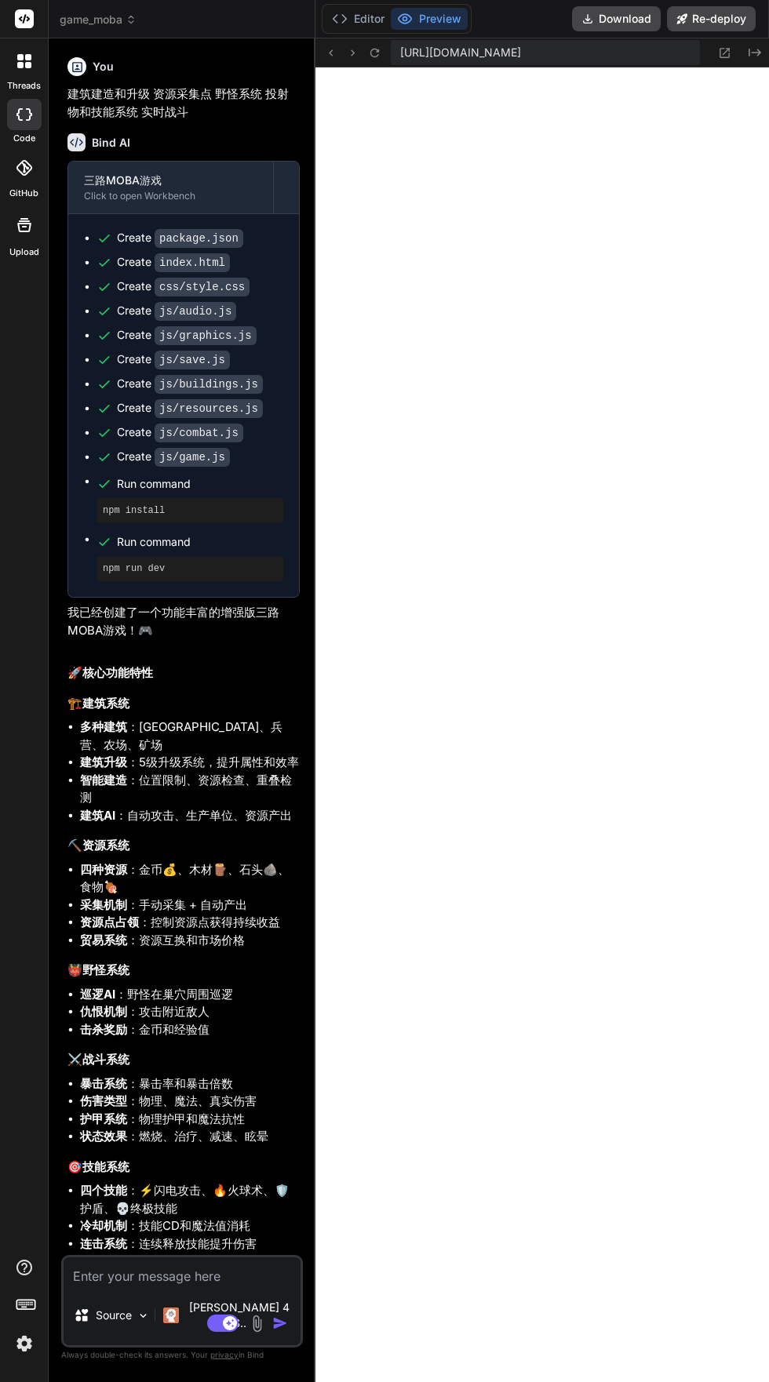
scroll to position [298, 0]
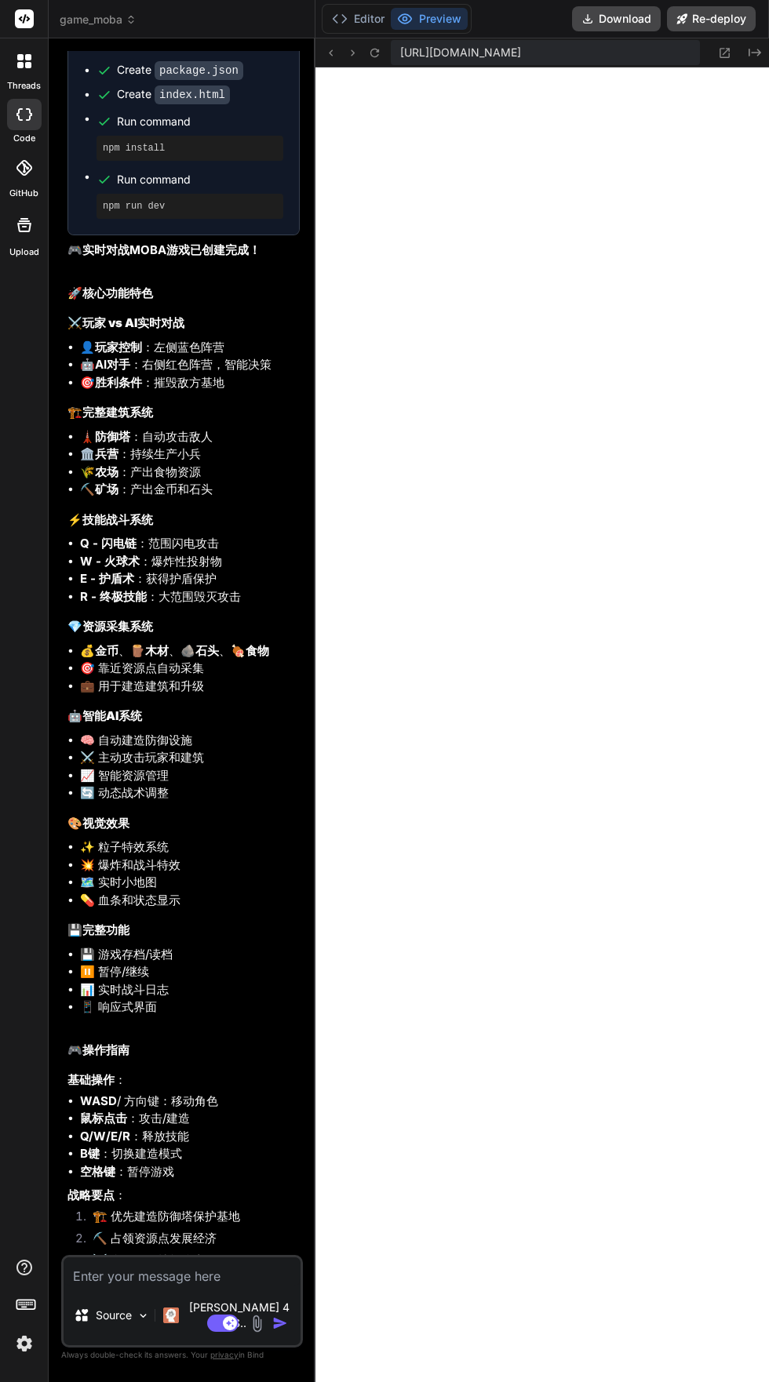
click at [404, 19] on icon at bounding box center [405, 19] width 16 height 16
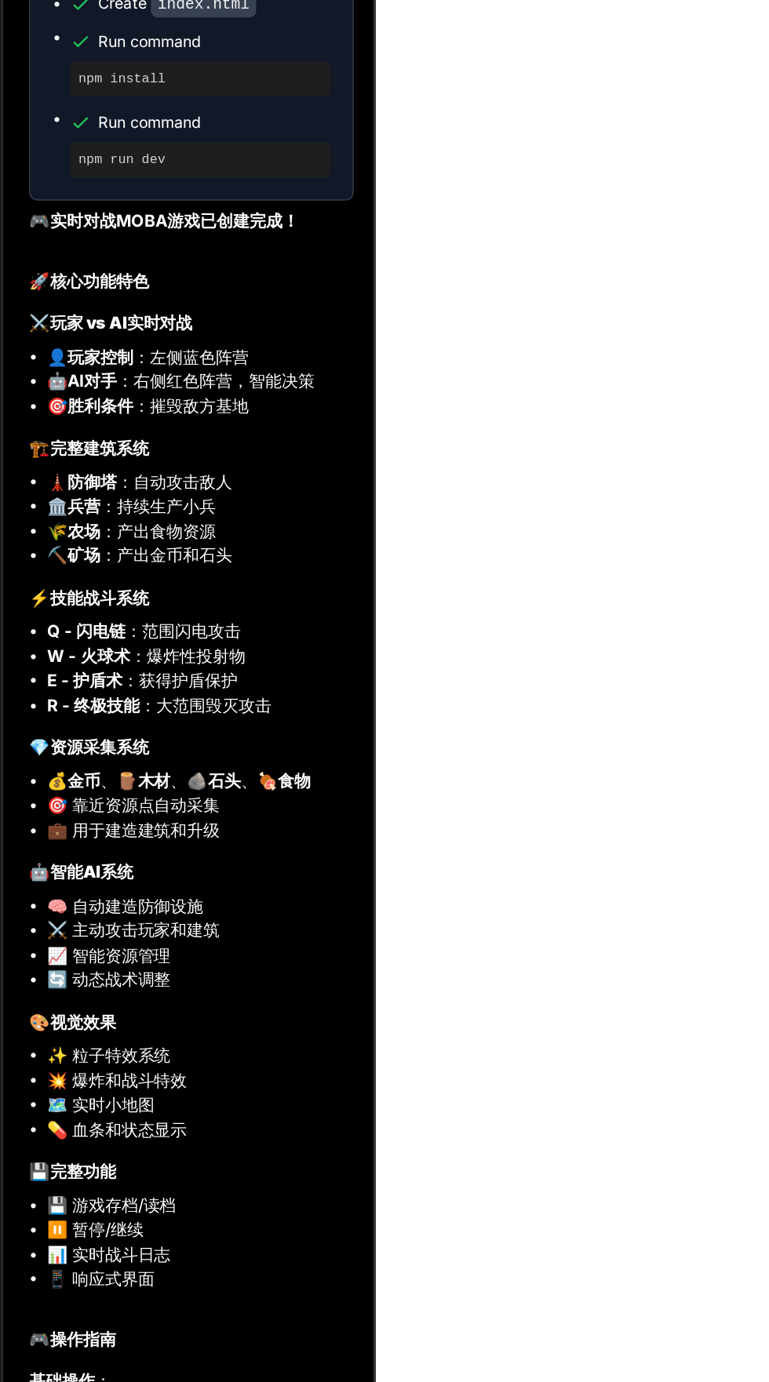
scroll to position [3139, 0]
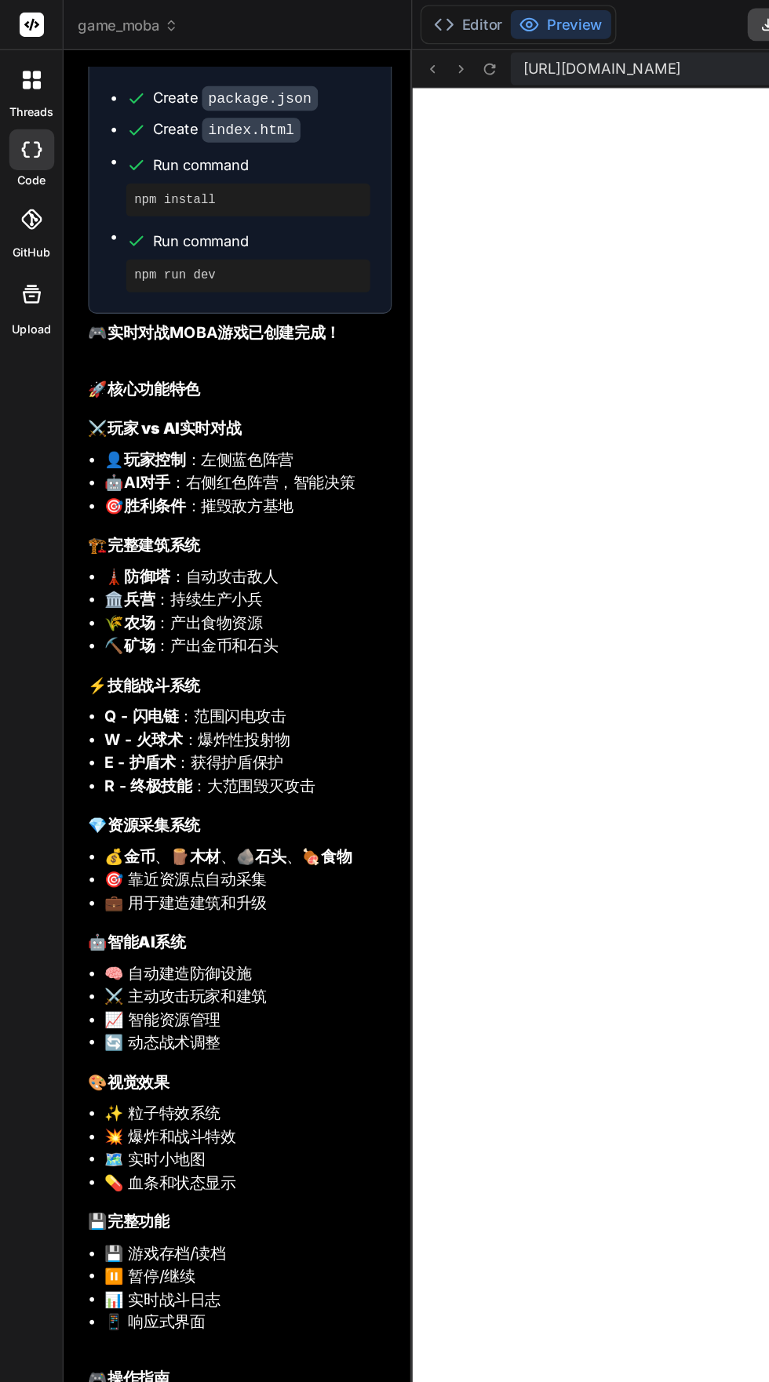
click at [84, 20] on span "game_moba" at bounding box center [98, 20] width 77 height 16
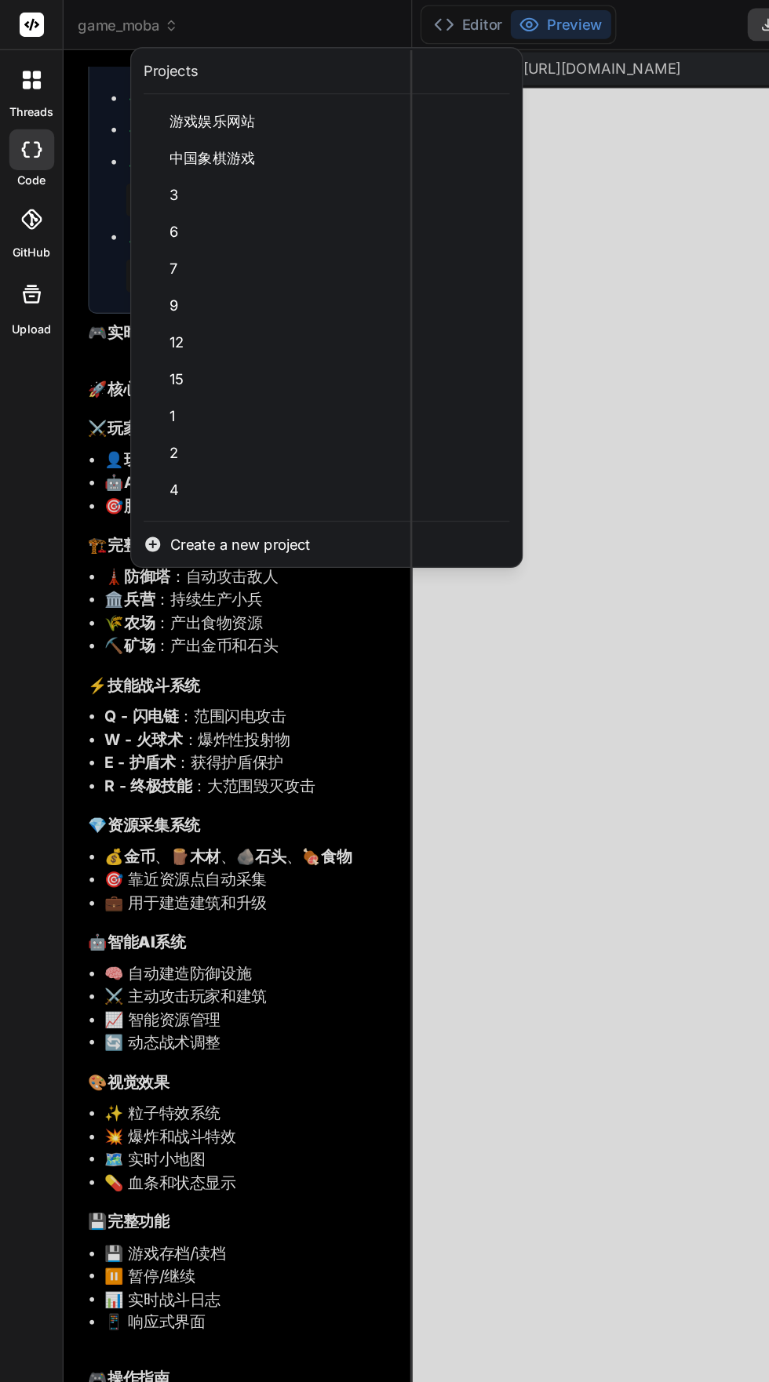
click at [129, 406] on div "Create a new project" at bounding box center [249, 416] width 299 height 35
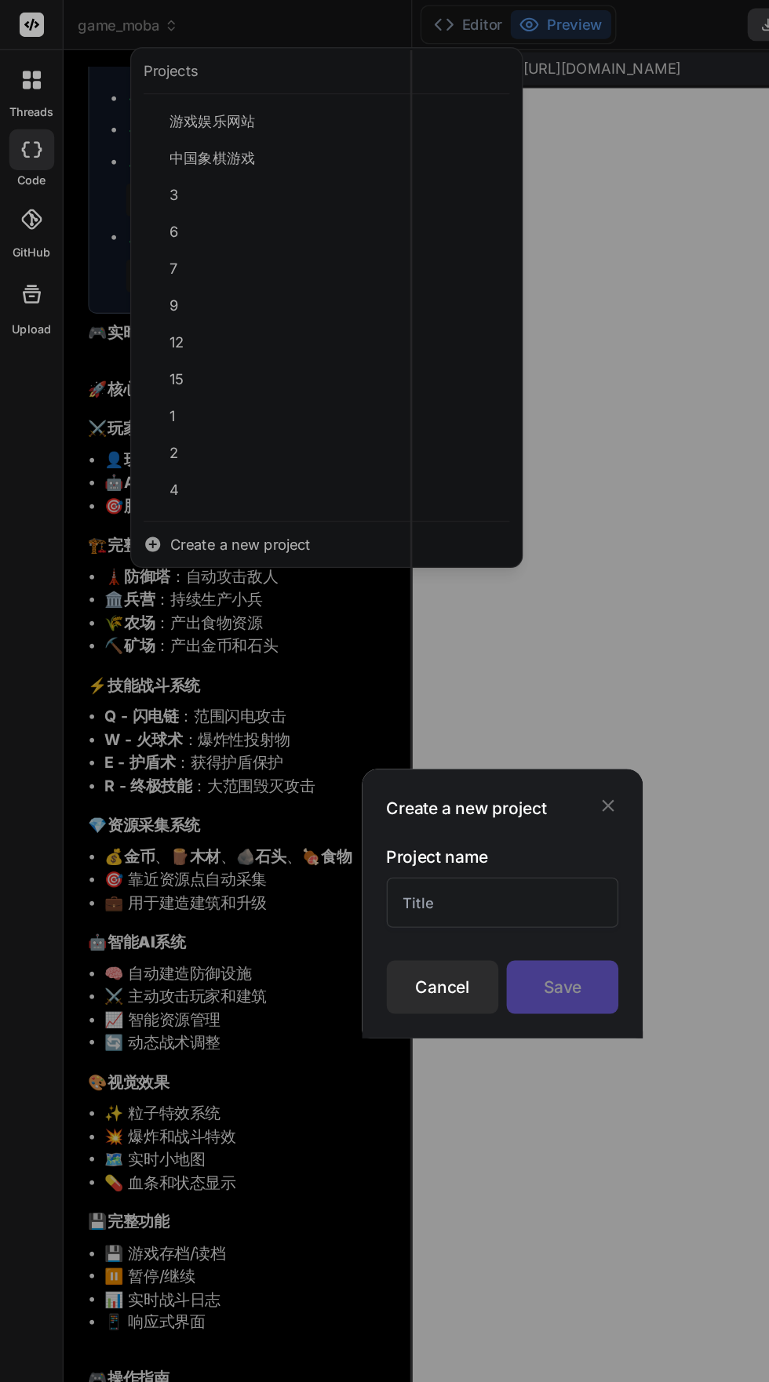
click at [320, 688] on input "text" at bounding box center [384, 691] width 177 height 38
type textarea "x"
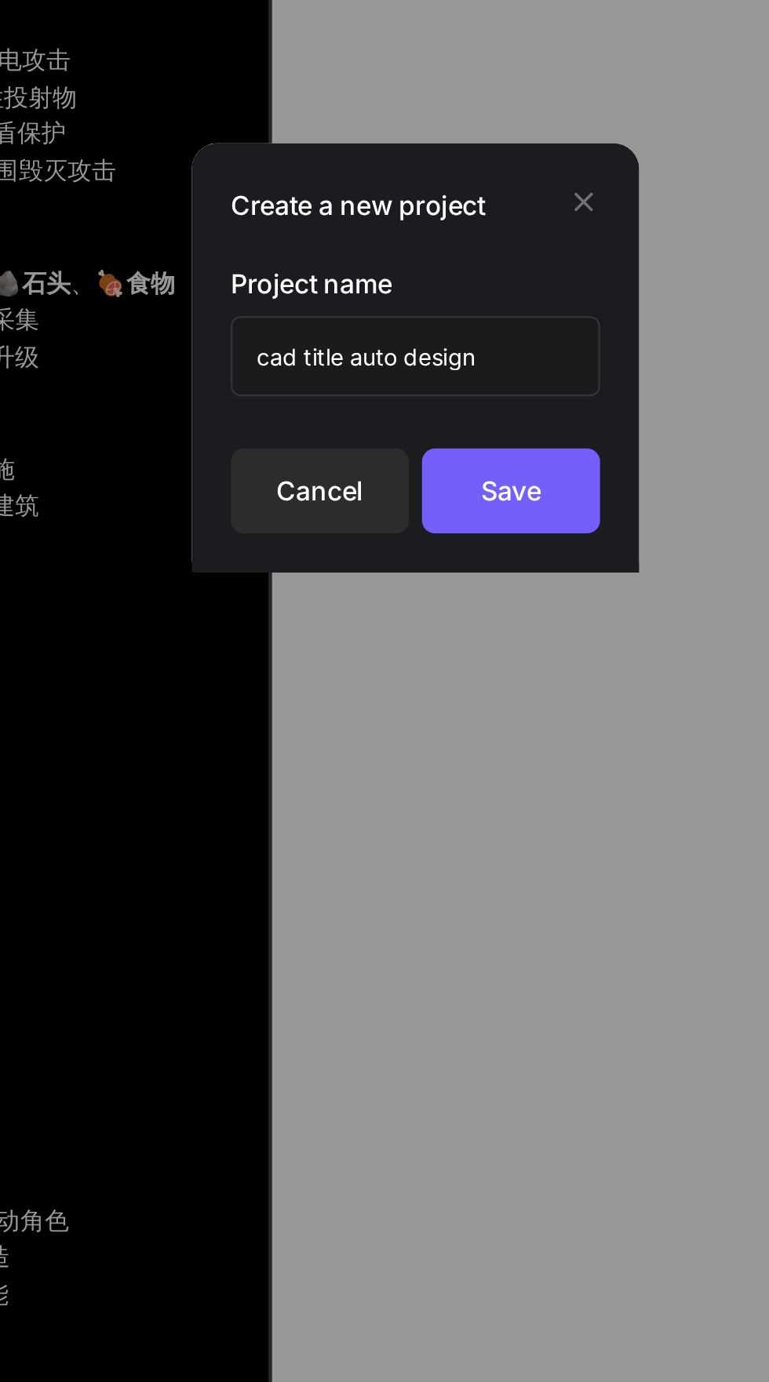
type input "cad title auto design"
click at [413, 756] on div "Save" at bounding box center [431, 755] width 86 height 41
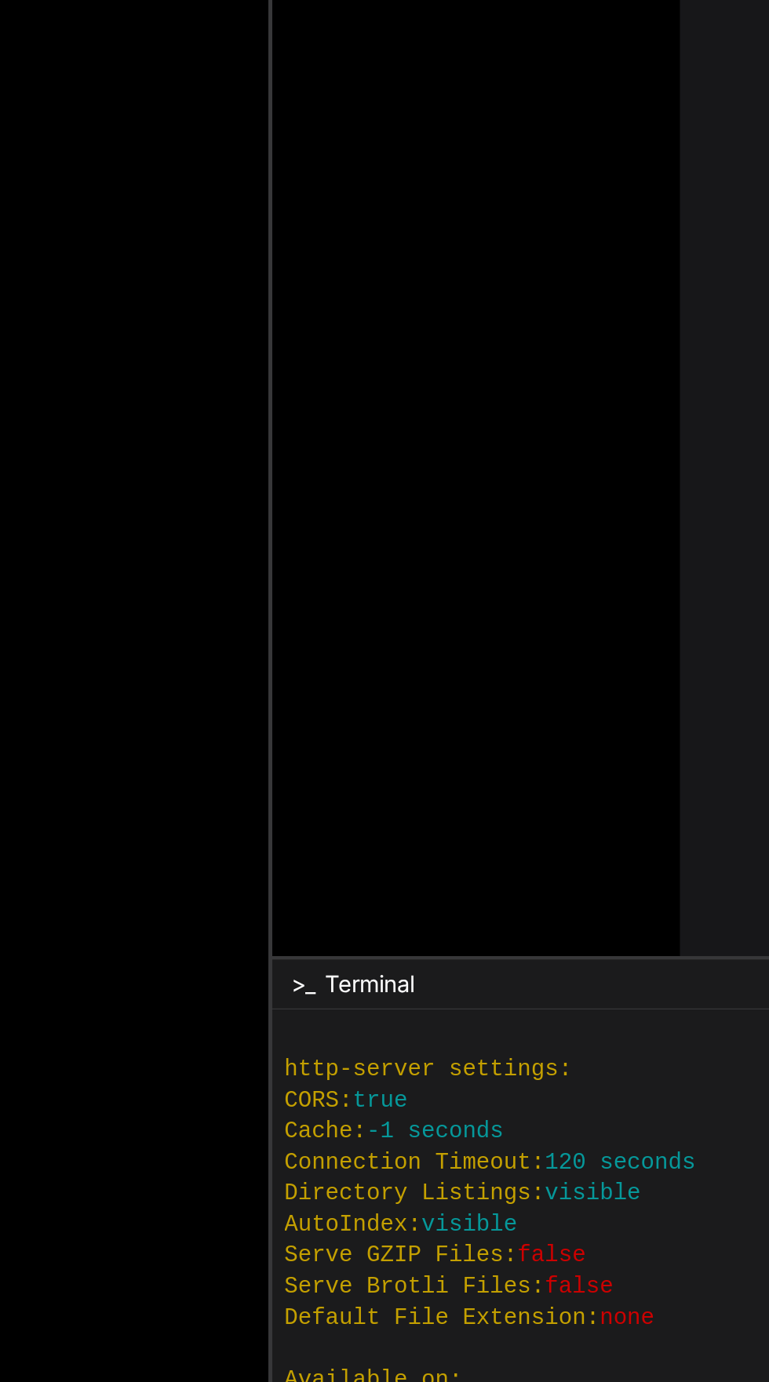
scroll to position [373, 0]
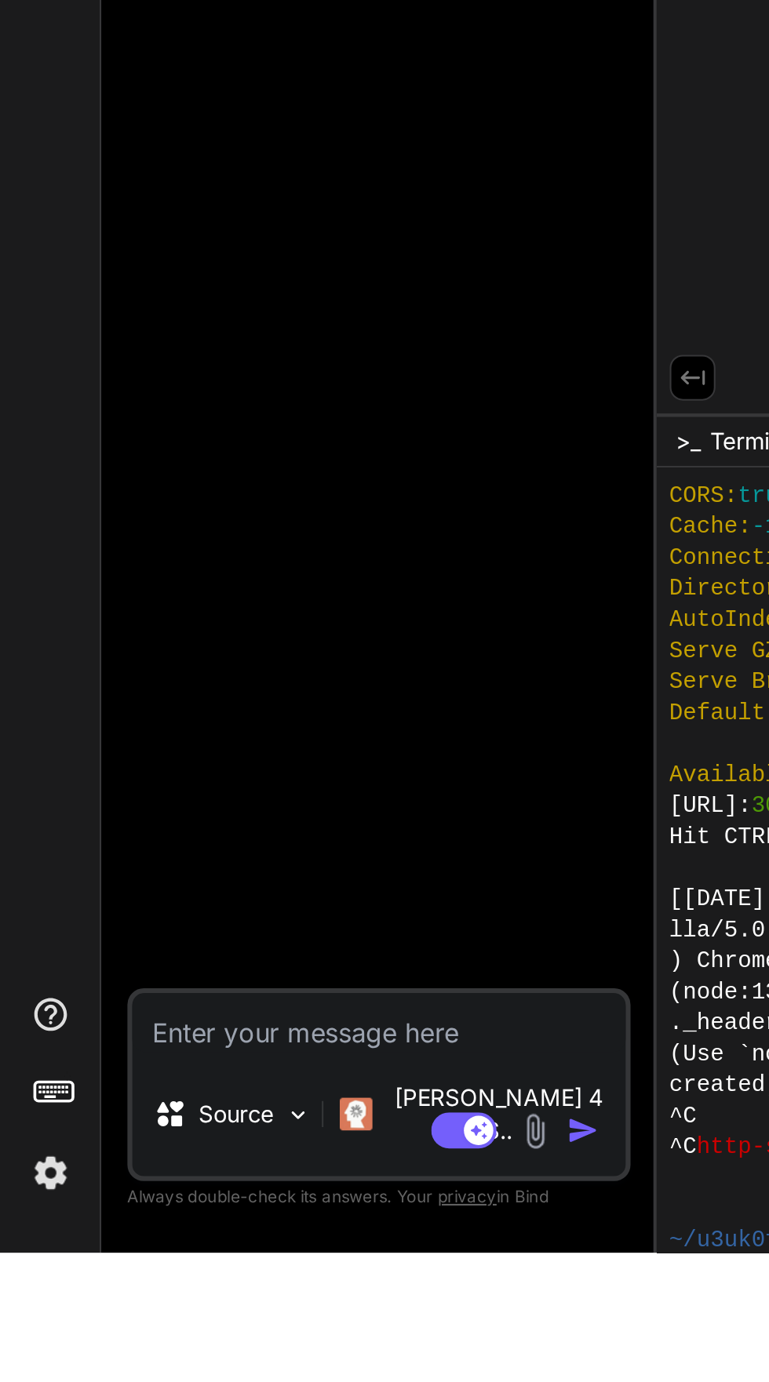
click at [108, 1323] on p "Source" at bounding box center [114, 1316] width 36 height 16
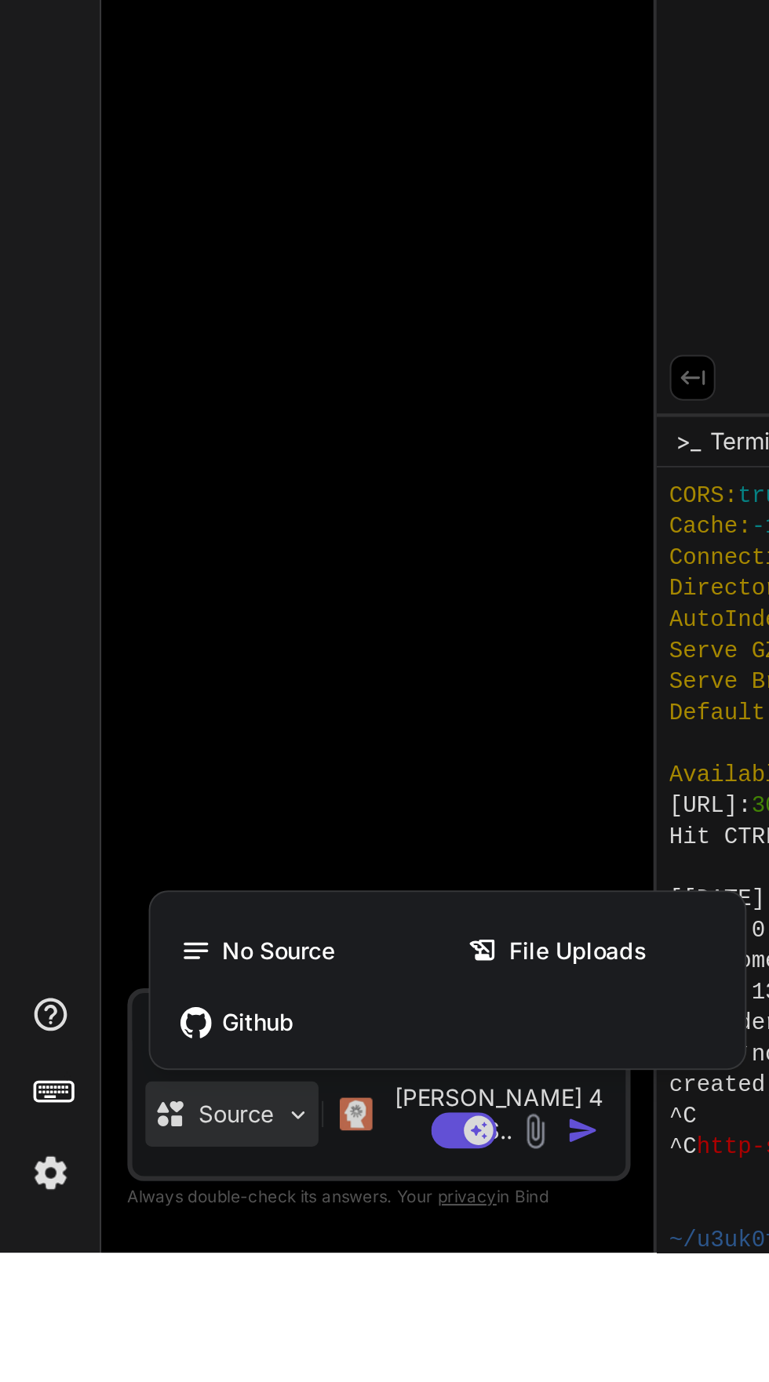
click at [96, 1219] on div at bounding box center [384, 691] width 769 height 1382
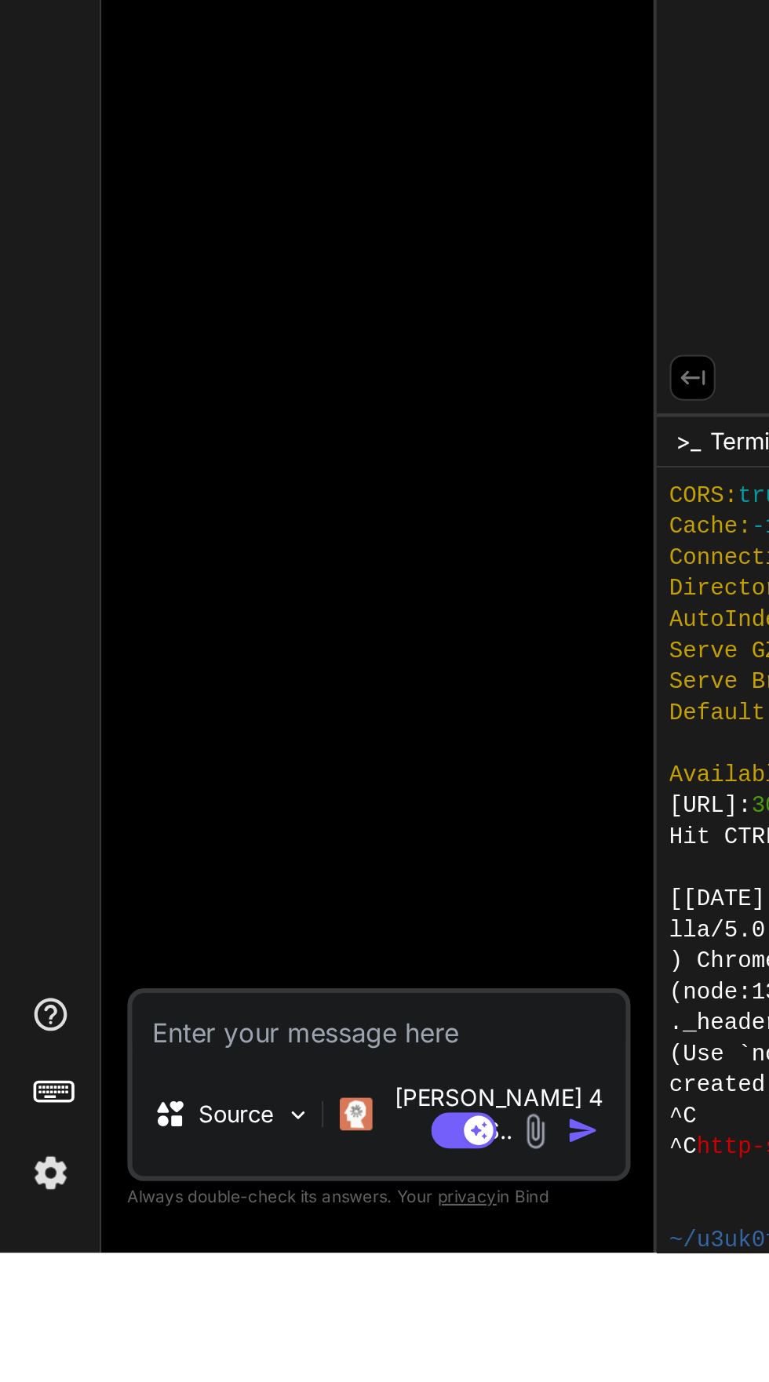
click at [28, 1238] on div "threads code GitHub Upload" at bounding box center [24, 691] width 49 height 1382
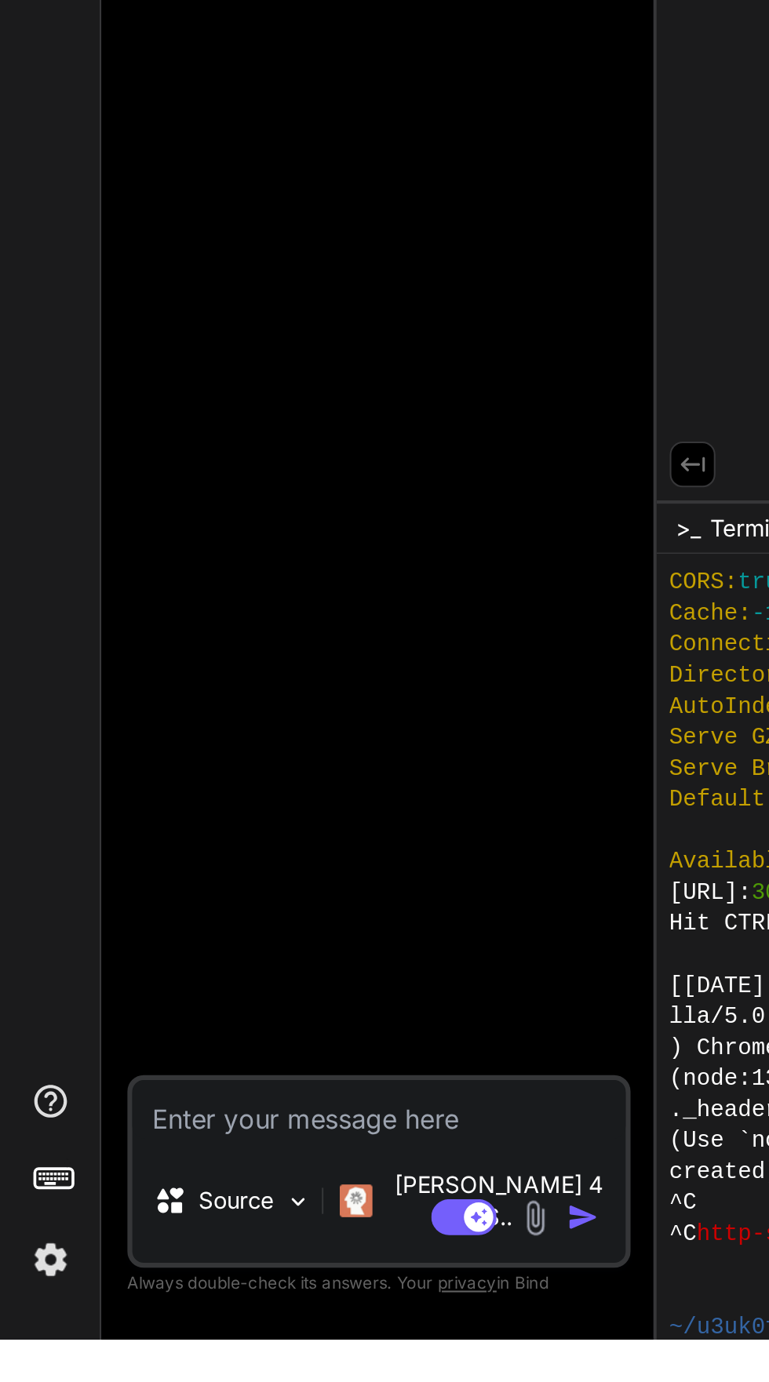
scroll to position [115, 0]
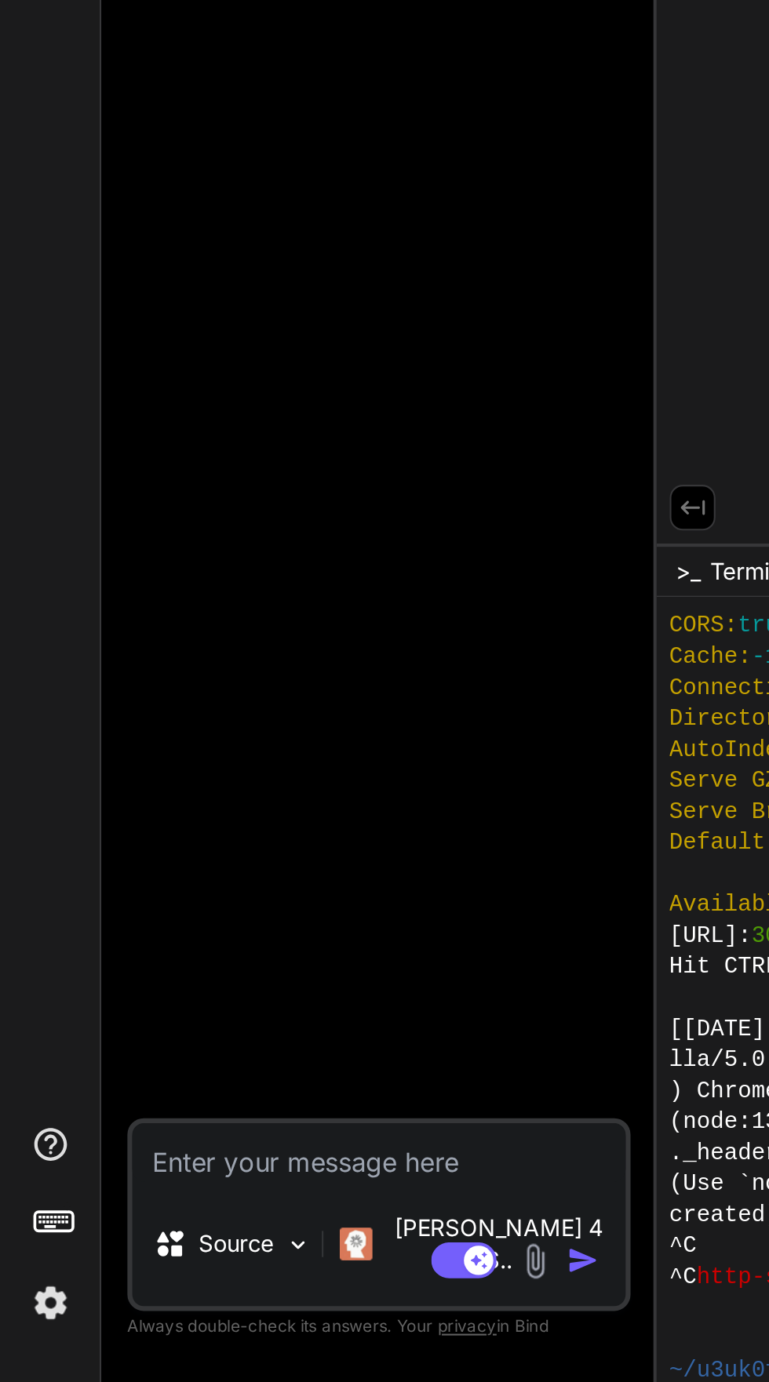
type textarea "x"
paste textarea "loremips**dolorsi + ametconsect**，adipi**ElitSED do“eiusm + temp”incid**。 --- #…"
type textarea "loremips**dolorsi + ametconsect**，adipi**ElitSED do“eiusm + temp”incid**。 --- #…"
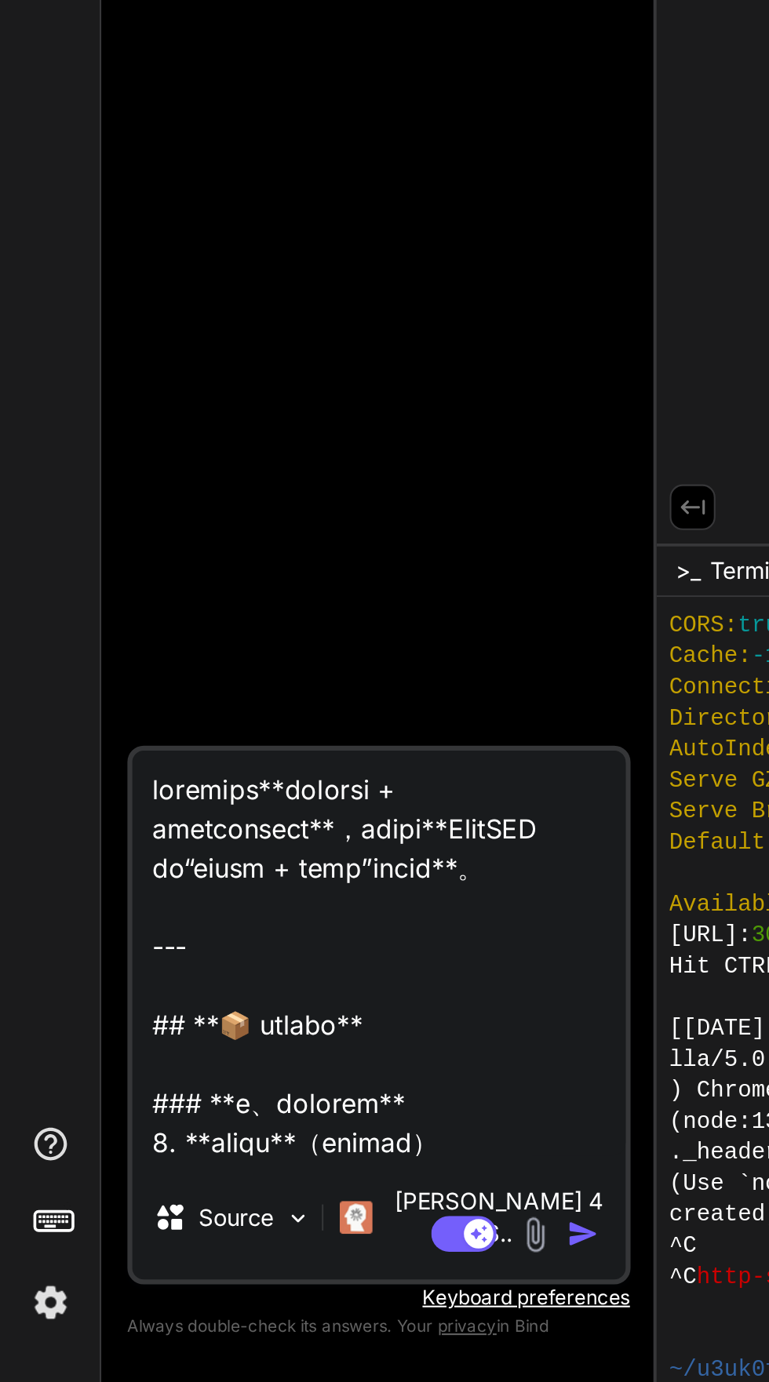
scroll to position [2901, 0]
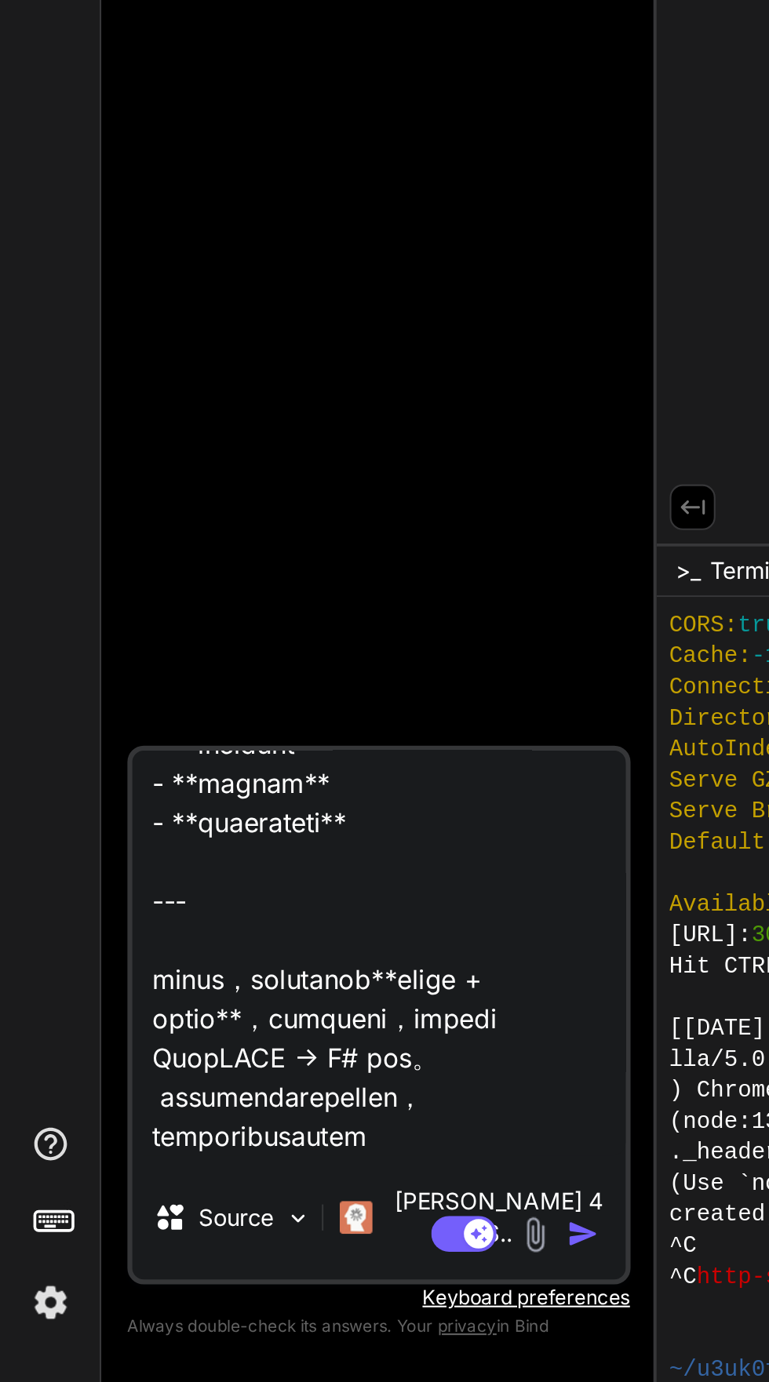
type textarea "x"
type textarea "loremips**dolorsi + ametconsect**，adipi**ElitSED do“eiusm + temp”incid**。 --- #…"
click at [281, 1319] on img "button" at bounding box center [280, 1311] width 16 height 16
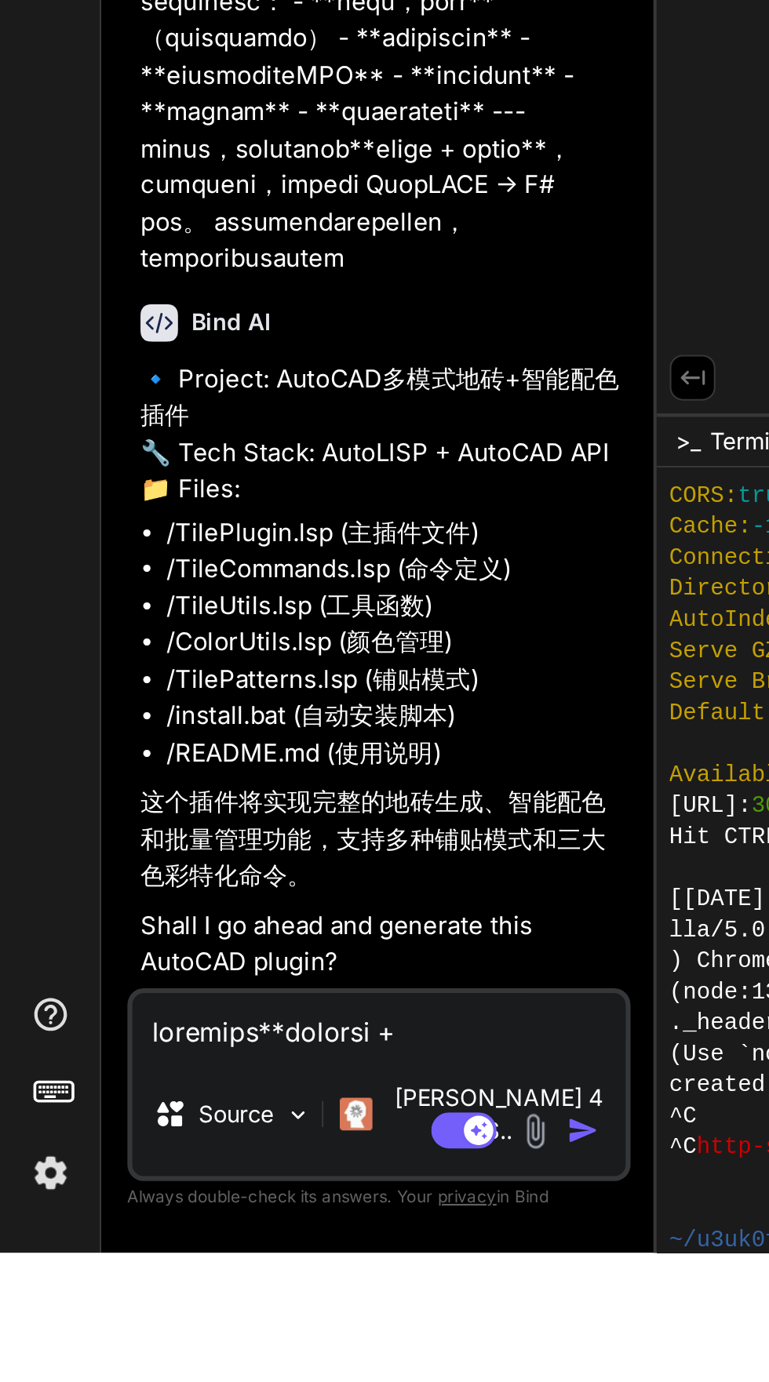
scroll to position [413, 0]
click at [88, 1286] on textarea at bounding box center [182, 1272] width 237 height 28
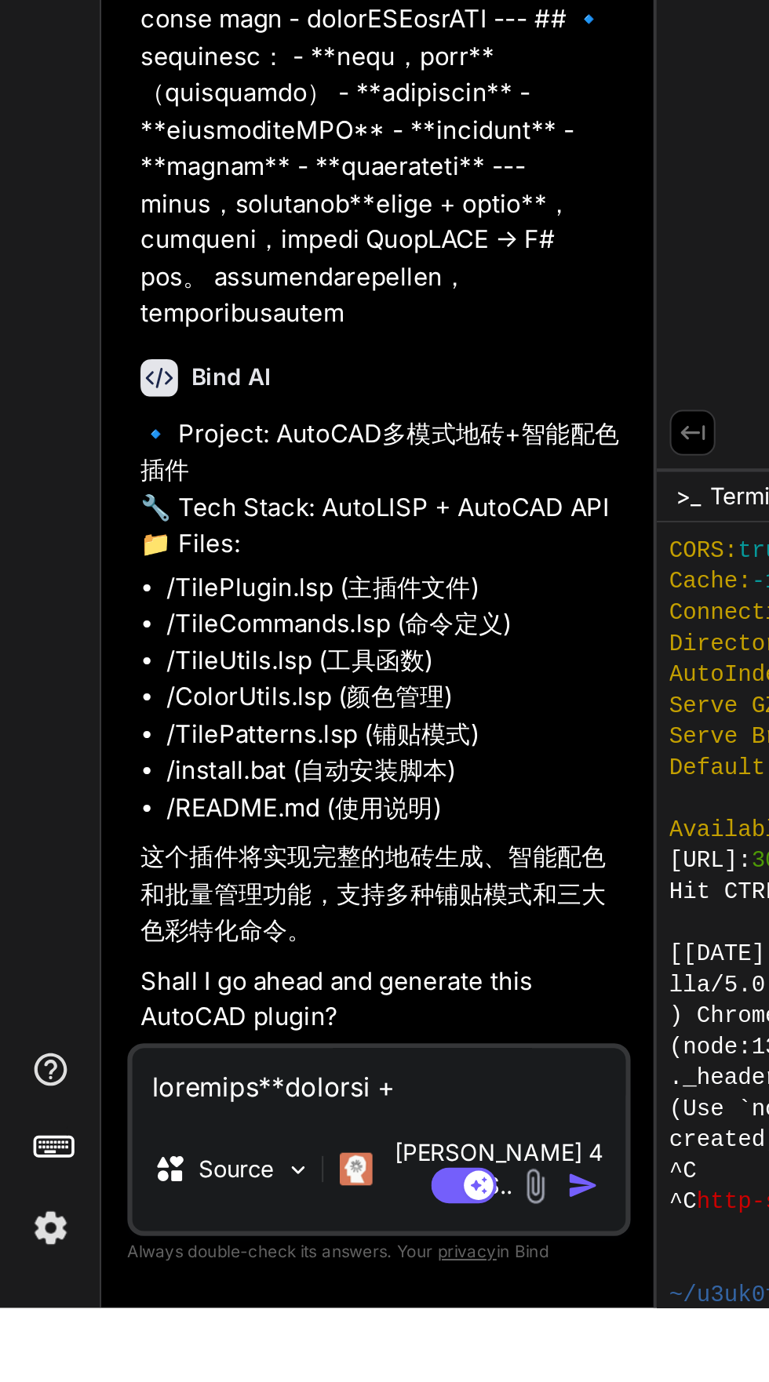
type textarea "x"
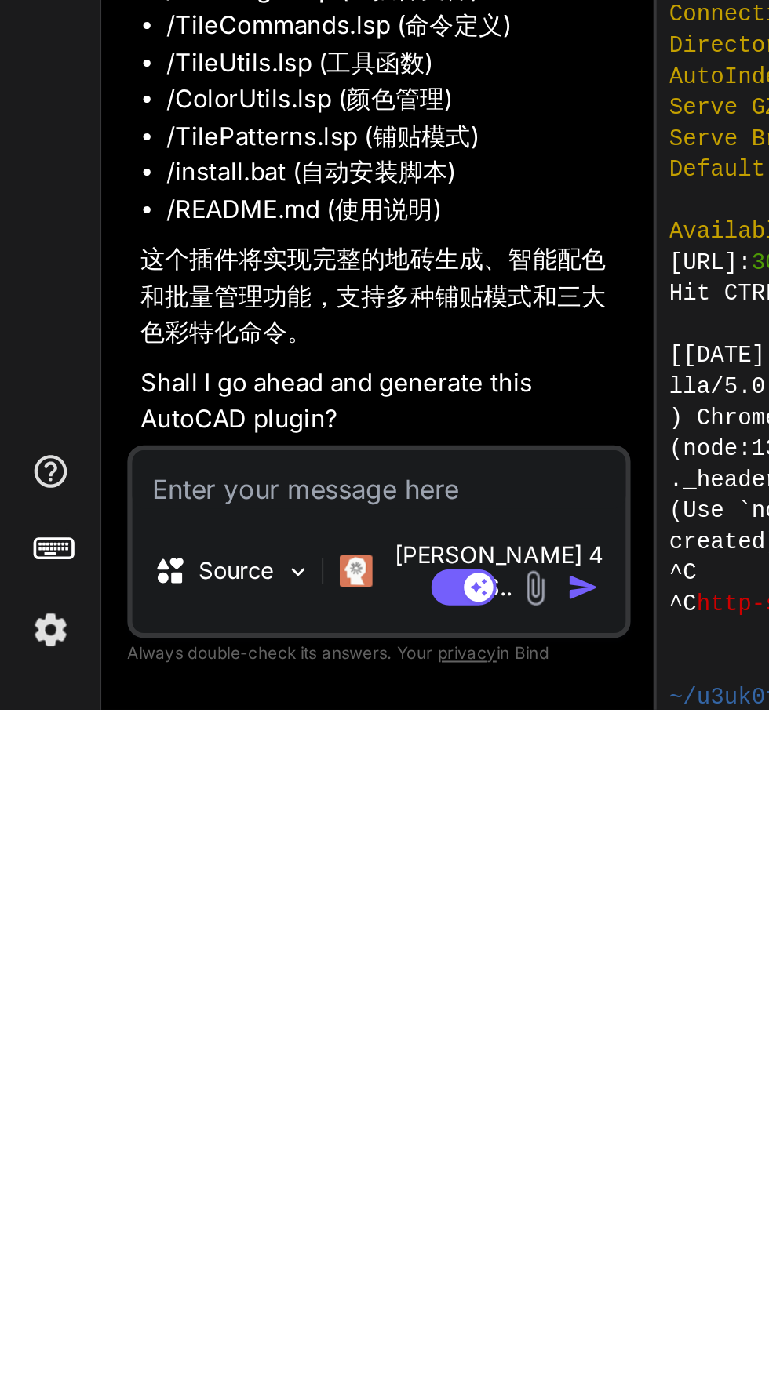
type textarea "yes"
type textarea "x"
type textarea "yes"
click at [278, 1323] on img "button" at bounding box center [280, 1324] width 16 height 16
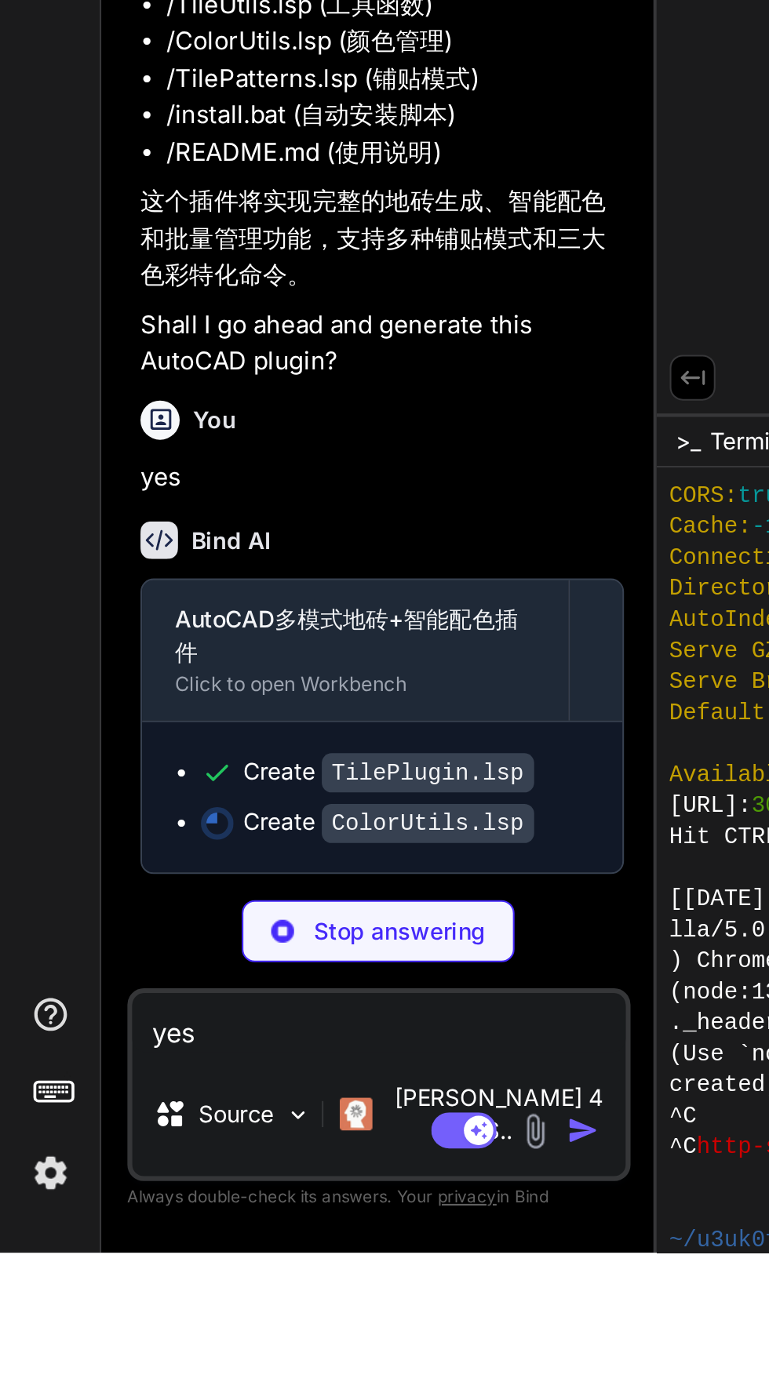
scroll to position [642, 0]
type textarea "x"
type textarea ")"
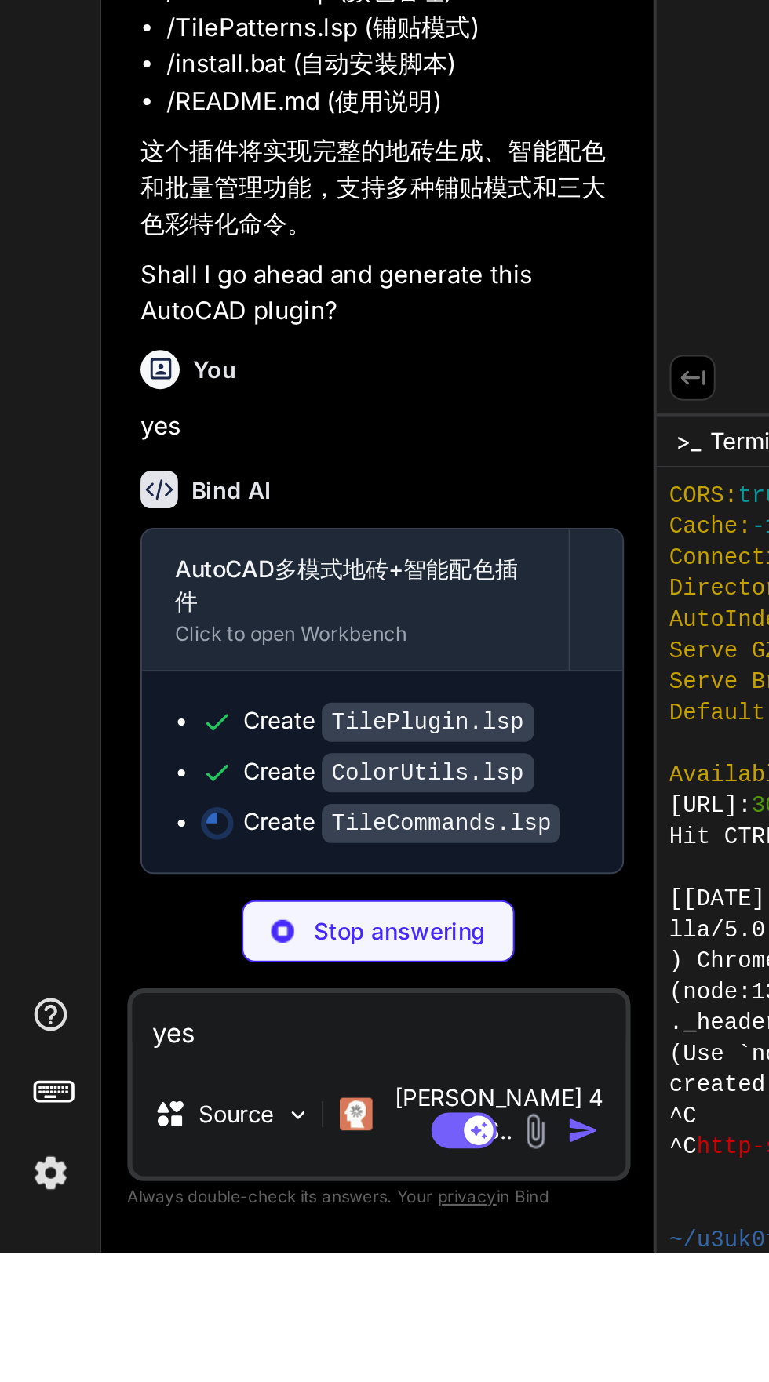
scroll to position [725, 0]
type textarea "x"
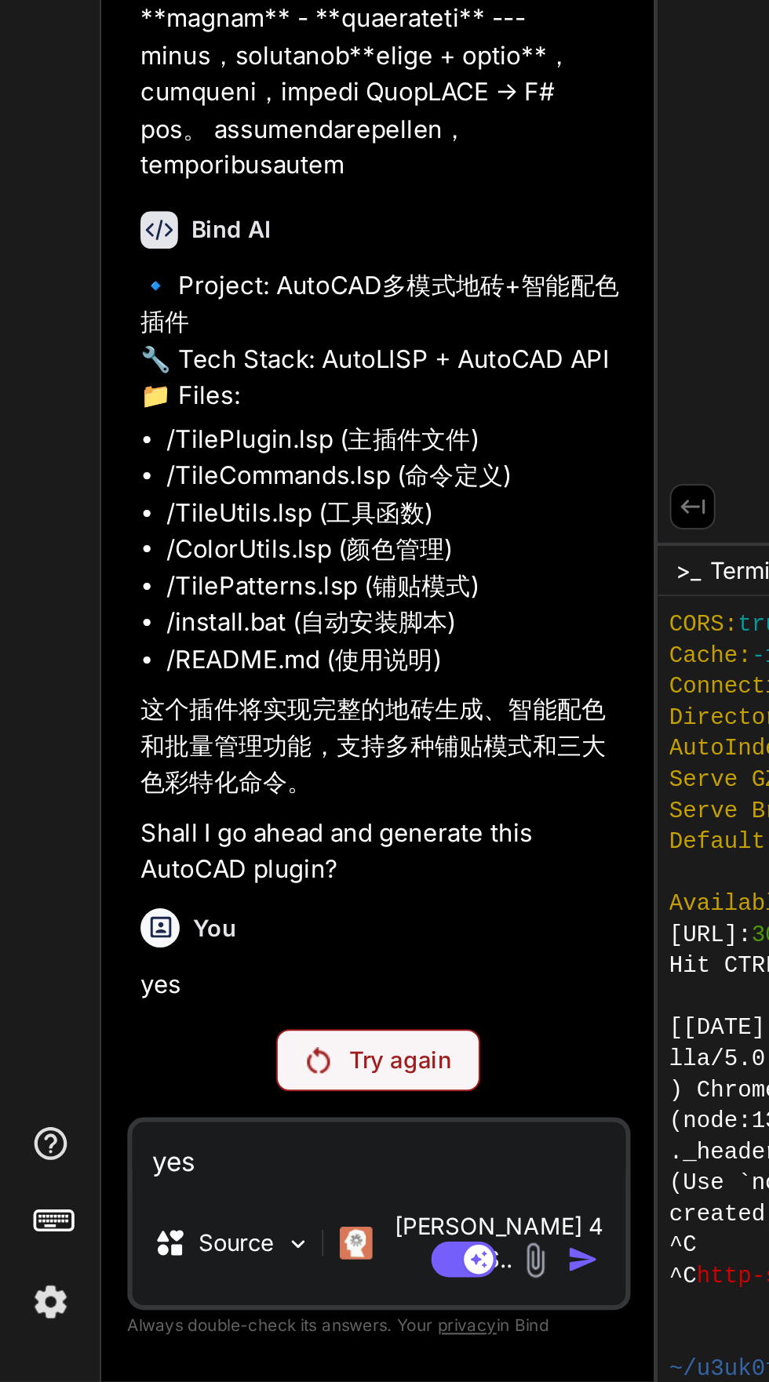
scroll to position [118, 0]
click at [255, 1027] on li "/install.bat (自动安装脚本)" at bounding box center [190, 1018] width 220 height 18
click at [187, 1236] on p "Try again" at bounding box center [192, 1228] width 49 height 16
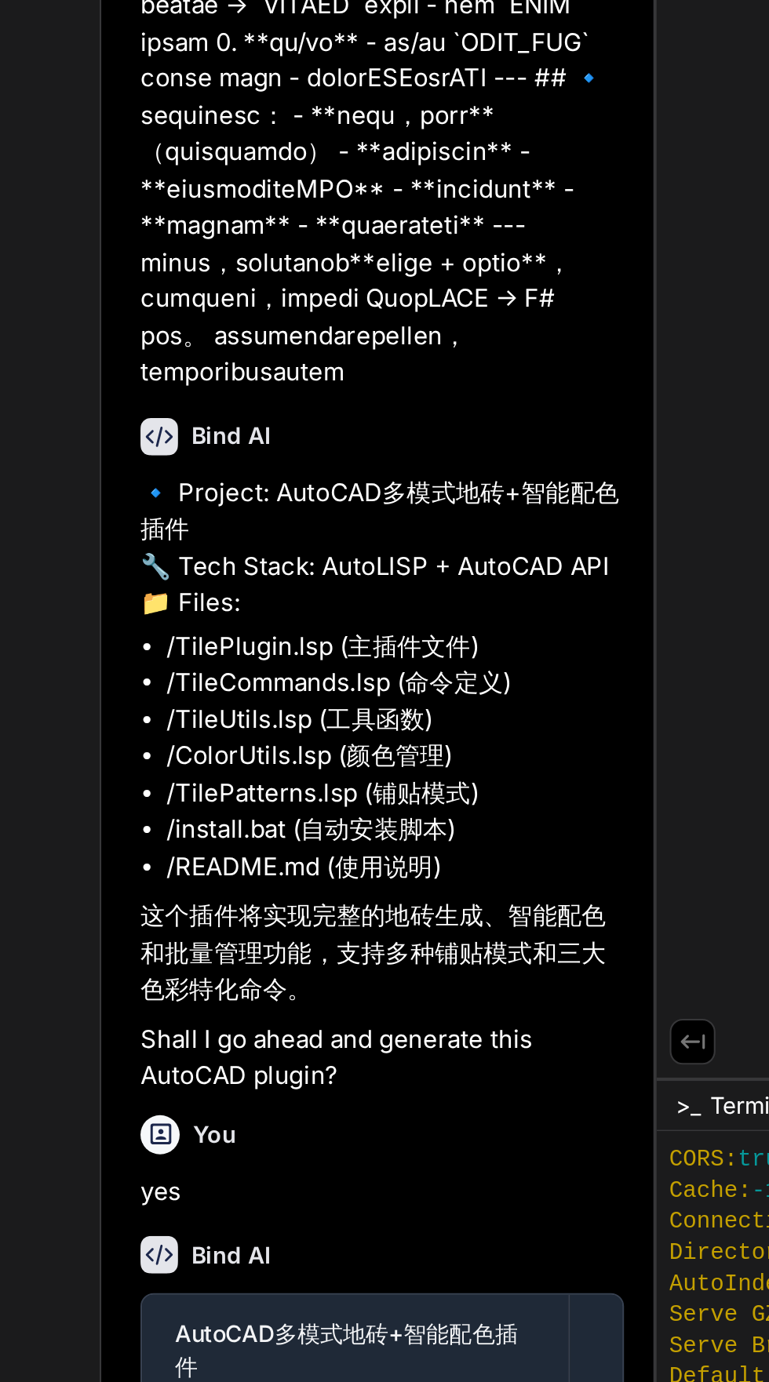
scroll to position [0, 0]
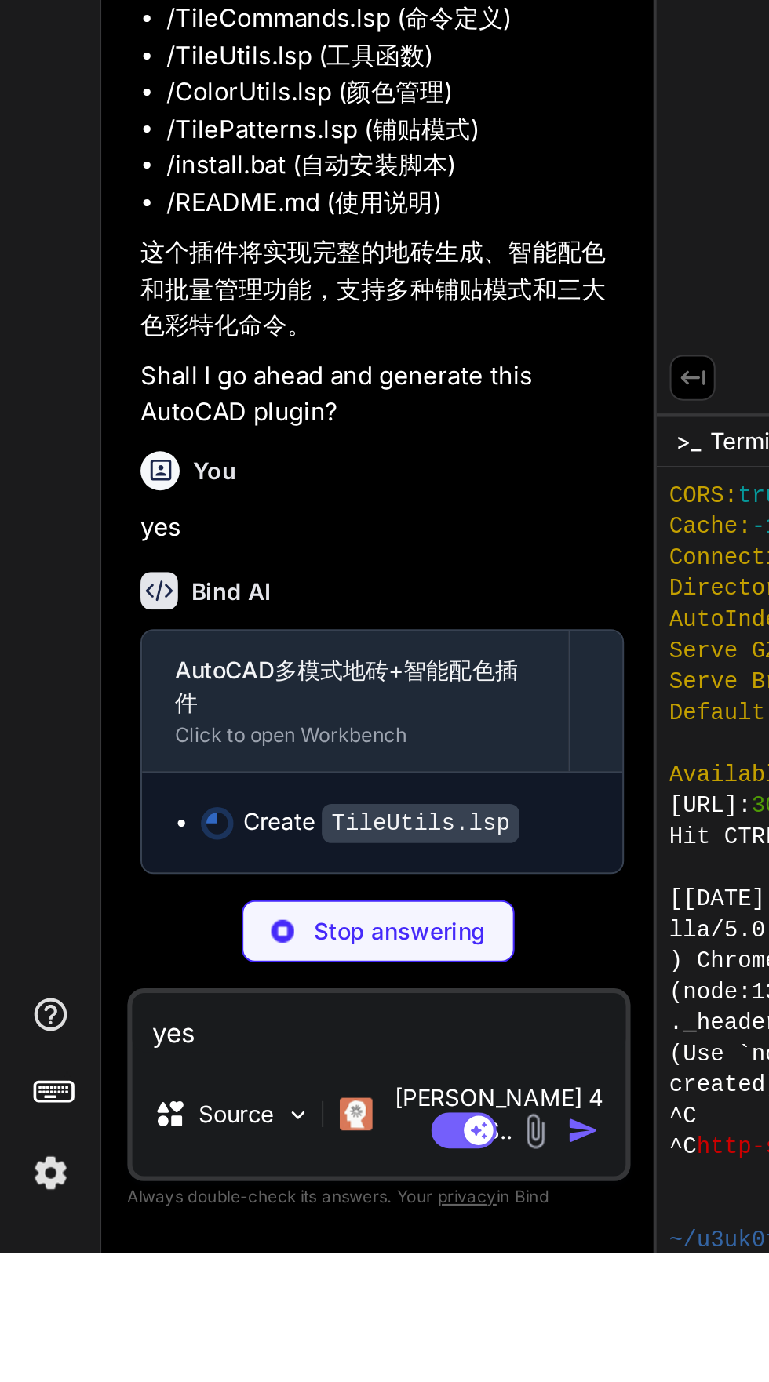
type textarea "x"
type textarea "(princ (strcat "\n统计报告已导出到: " filename)) ) (princ "\n无法创建统计文件!") ) )"
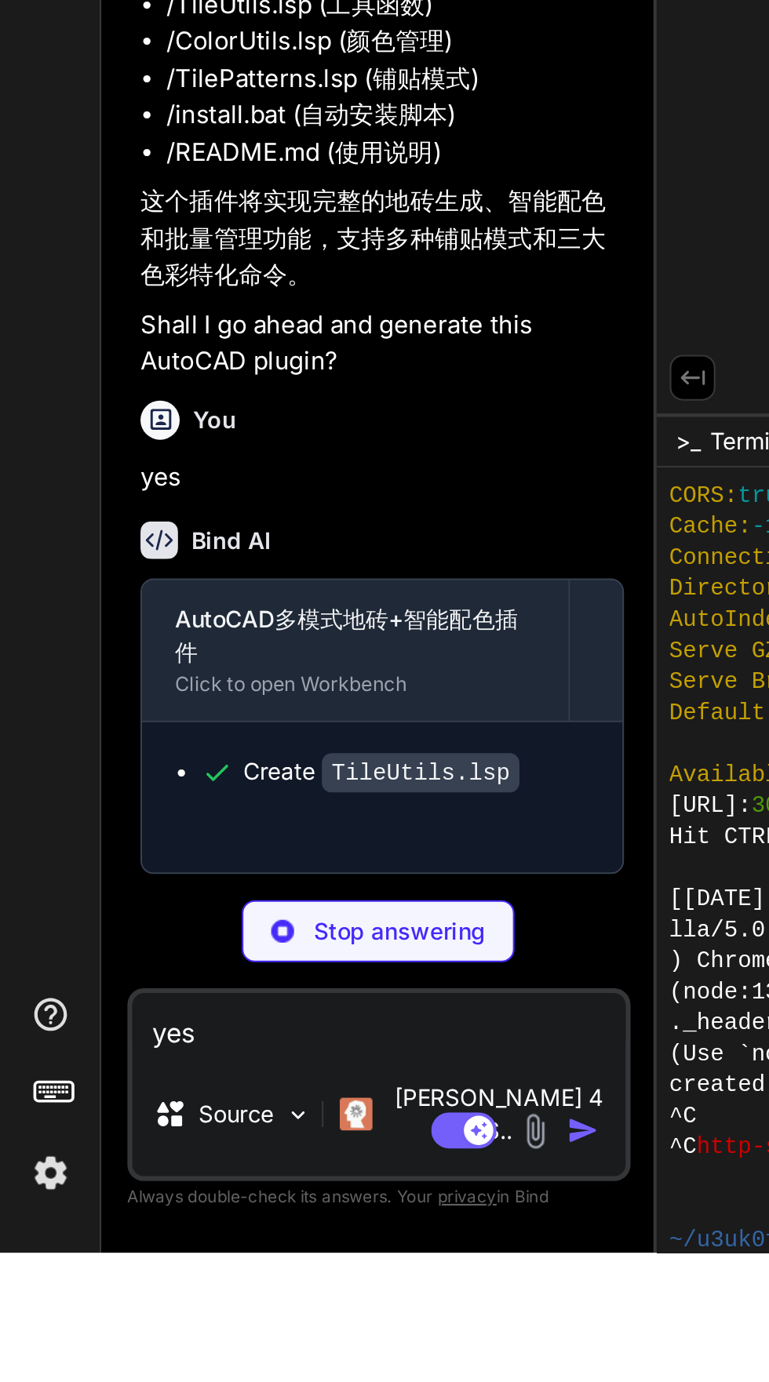
type textarea "x"
